Goal: Information Seeking & Learning: Learn about a topic

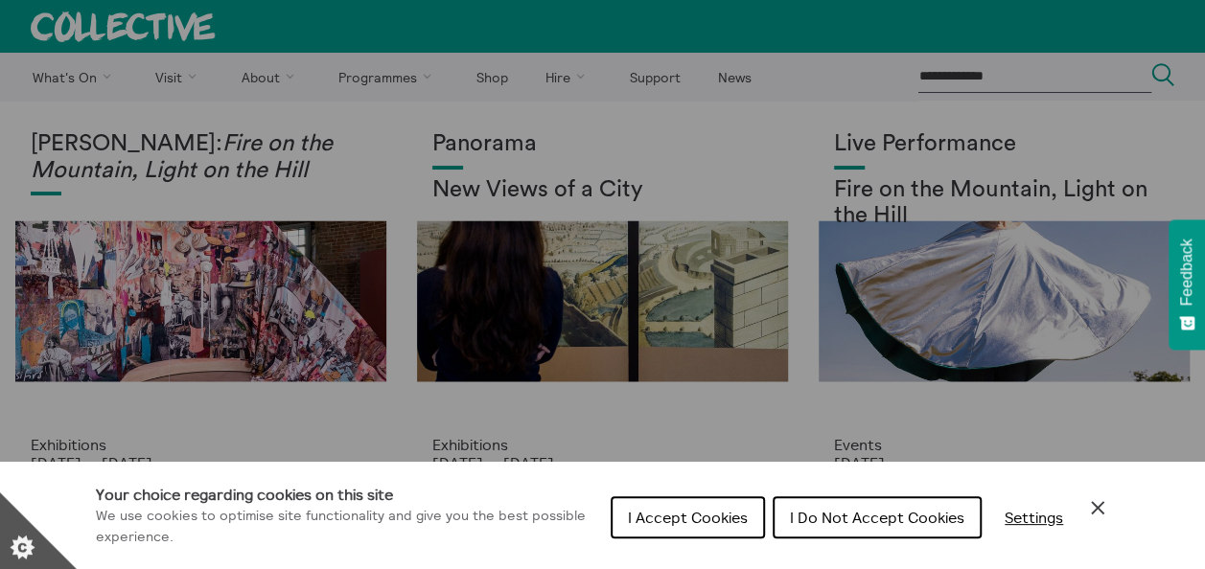
drag, startPoint x: 1096, startPoint y: 513, endPoint x: 1083, endPoint y: 506, distance: 15.0
click at [1096, 513] on icon "Close Cookie Control" at bounding box center [1097, 507] width 23 height 23
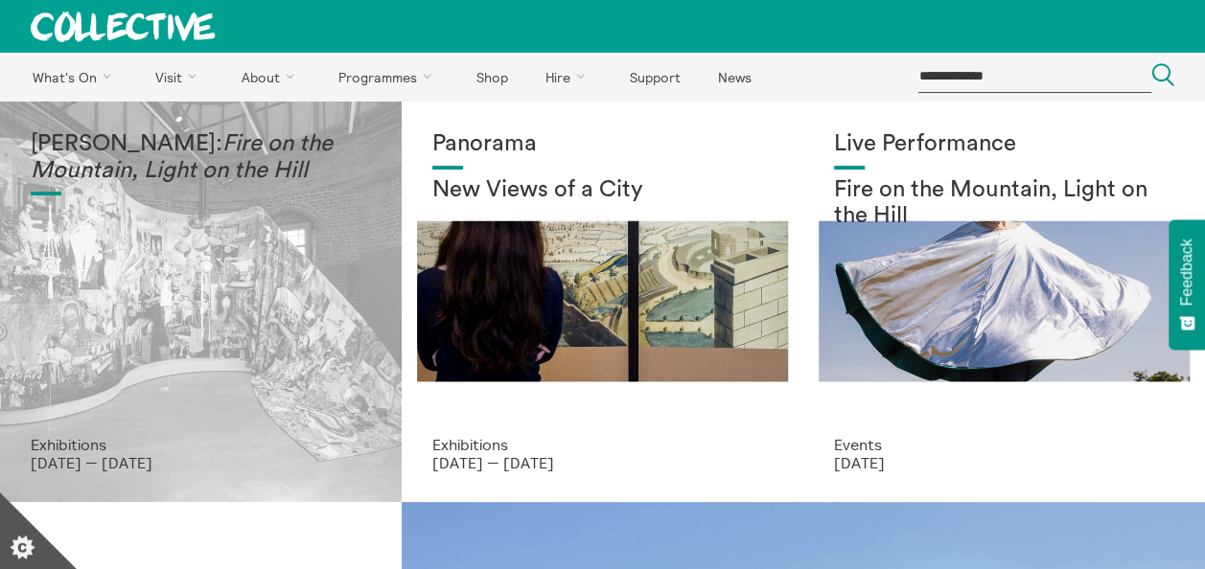
click at [113, 300] on div "[PERSON_NAME]: Fire on the Mountain, Light on the Hill" at bounding box center [201, 283] width 340 height 305
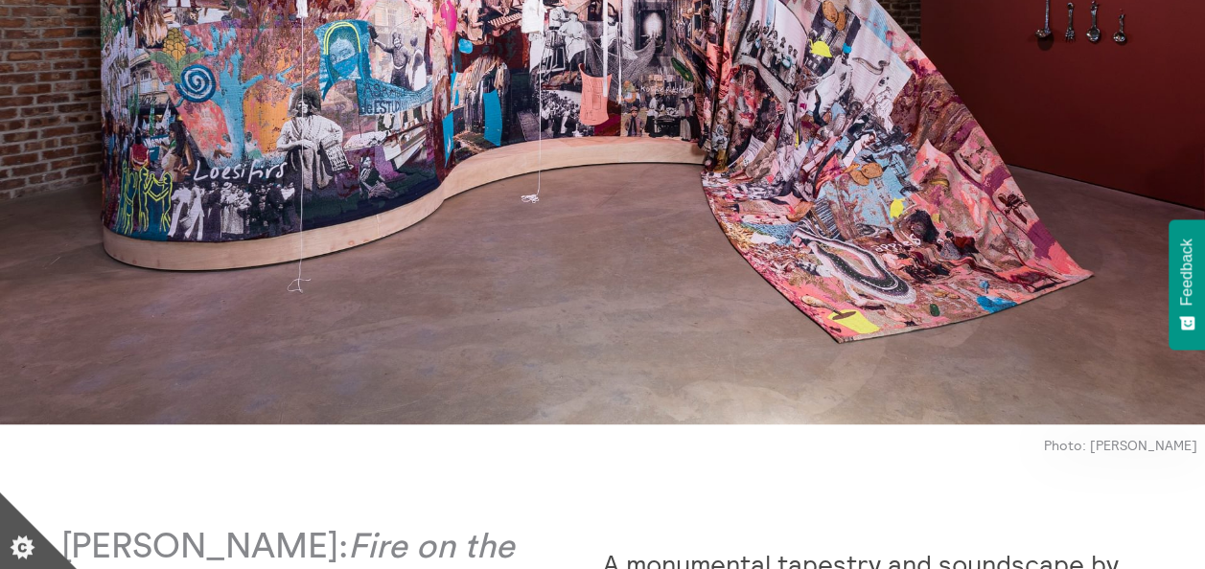
scroll to position [767, 0]
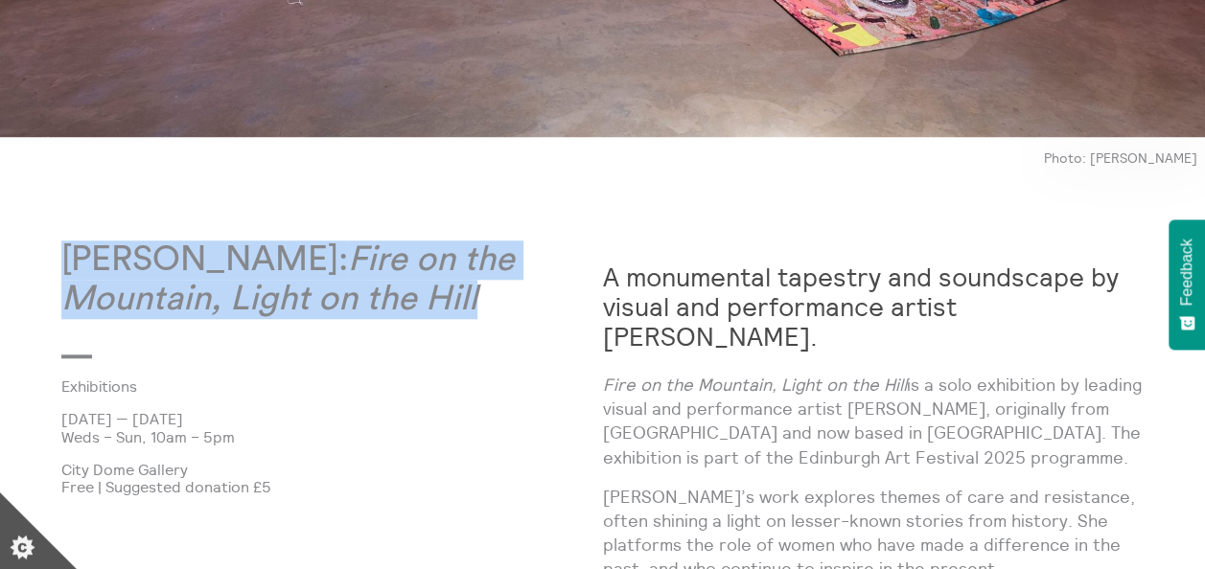
drag, startPoint x: 480, startPoint y: 297, endPoint x: 36, endPoint y: 244, distance: 446.9
drag, startPoint x: 36, startPoint y: 244, endPoint x: 161, endPoint y: 282, distance: 130.1
copy p "[PERSON_NAME]: Fire on the Mountain, Light on the Hill"
